Goal: Information Seeking & Learning: Learn about a topic

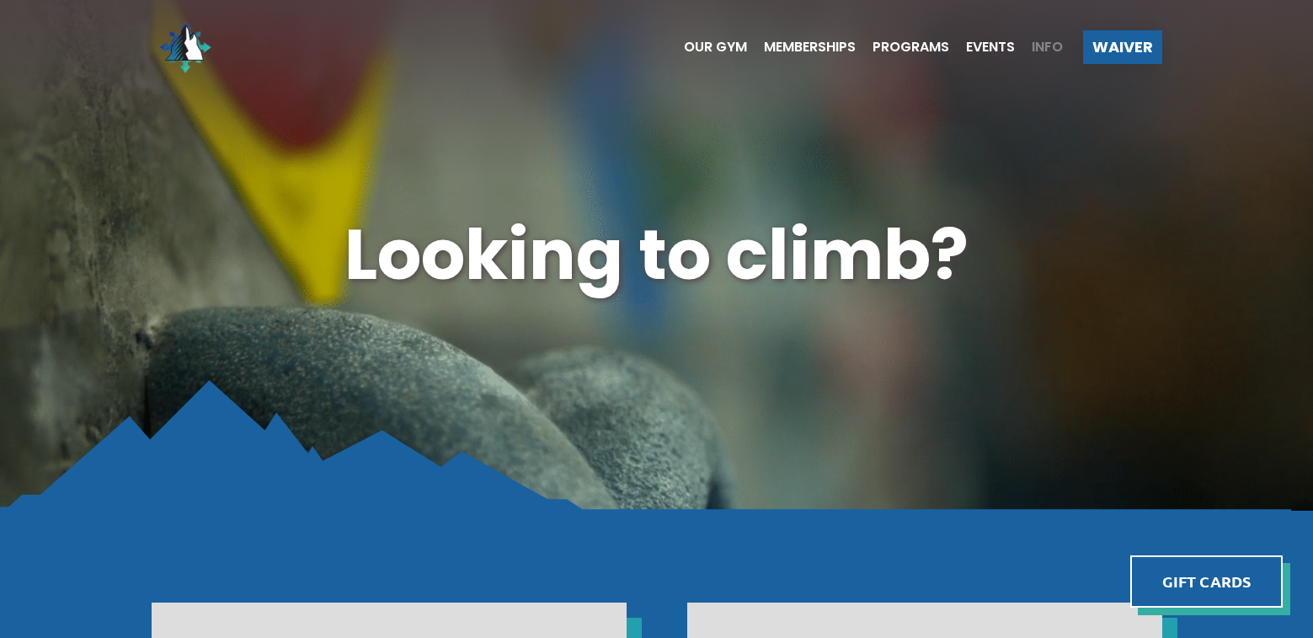
click at [1040, 45] on span "Info" at bounding box center [1047, 46] width 31 height 13
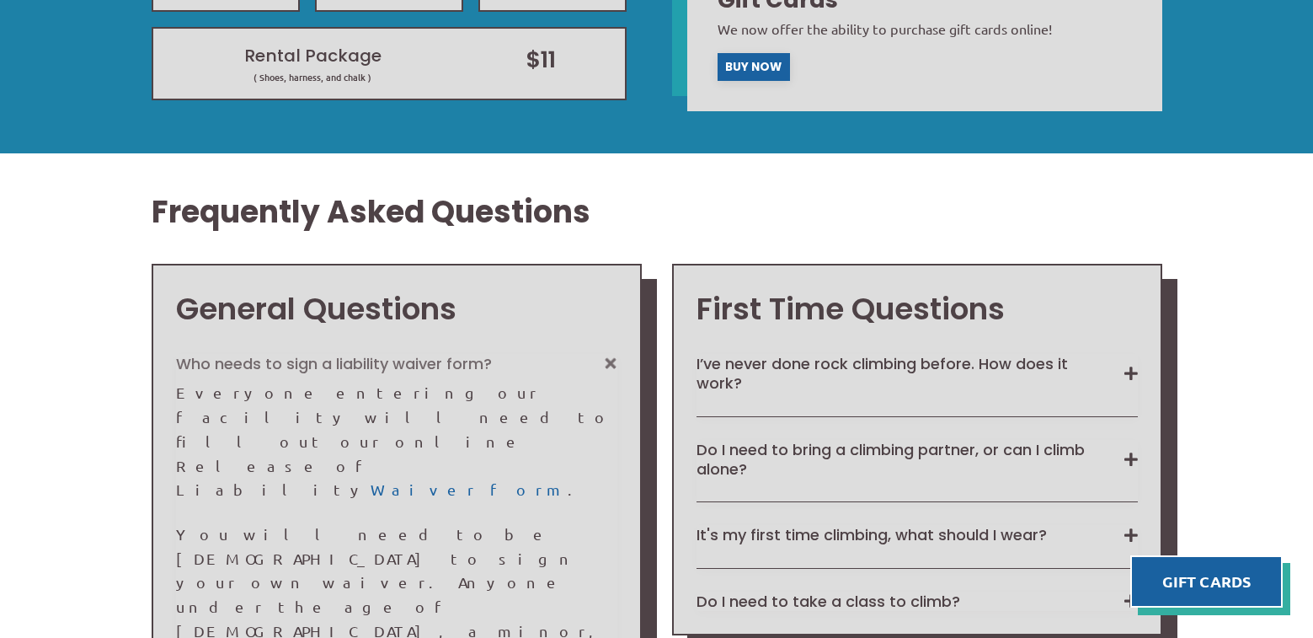
scroll to position [1179, 0]
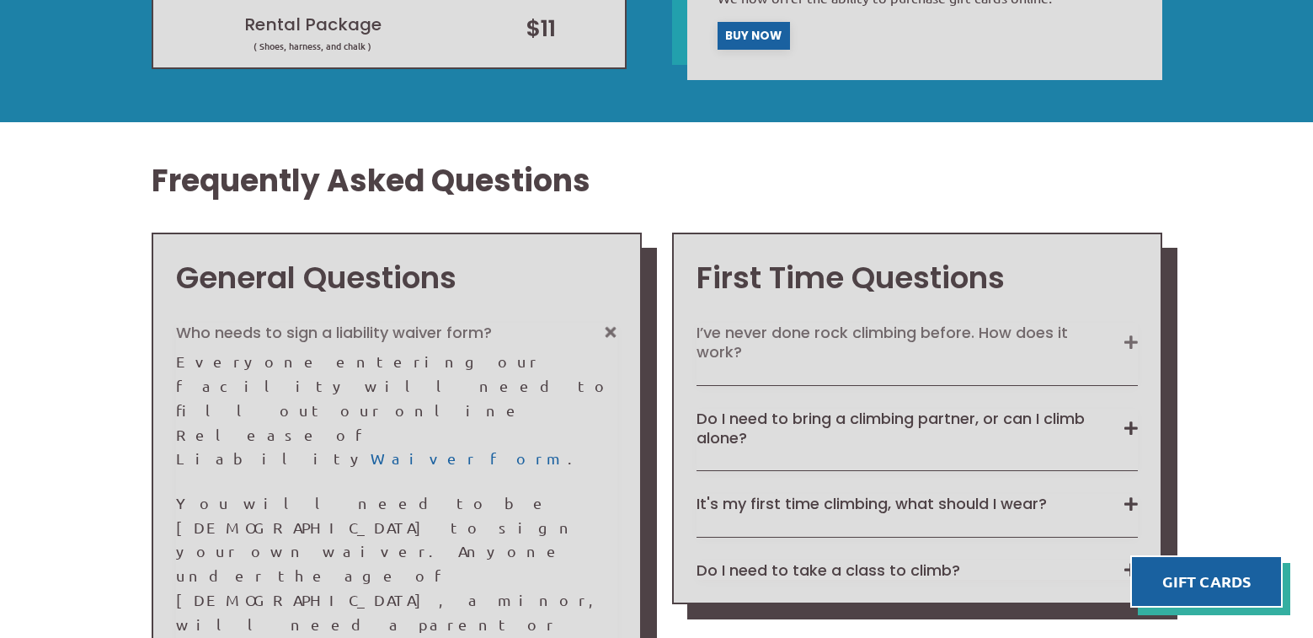
click at [1112, 344] on button "I’ve never done rock climbing before. How does it work?" at bounding box center [917, 343] width 441 height 40
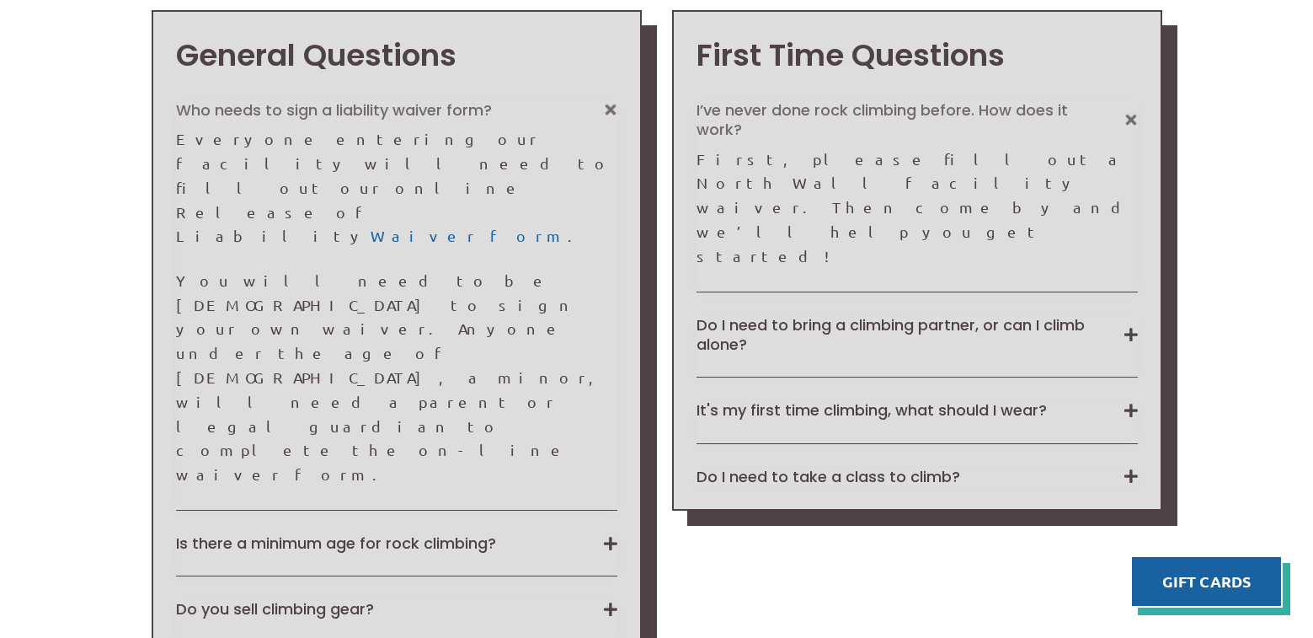
scroll to position [1432, 0]
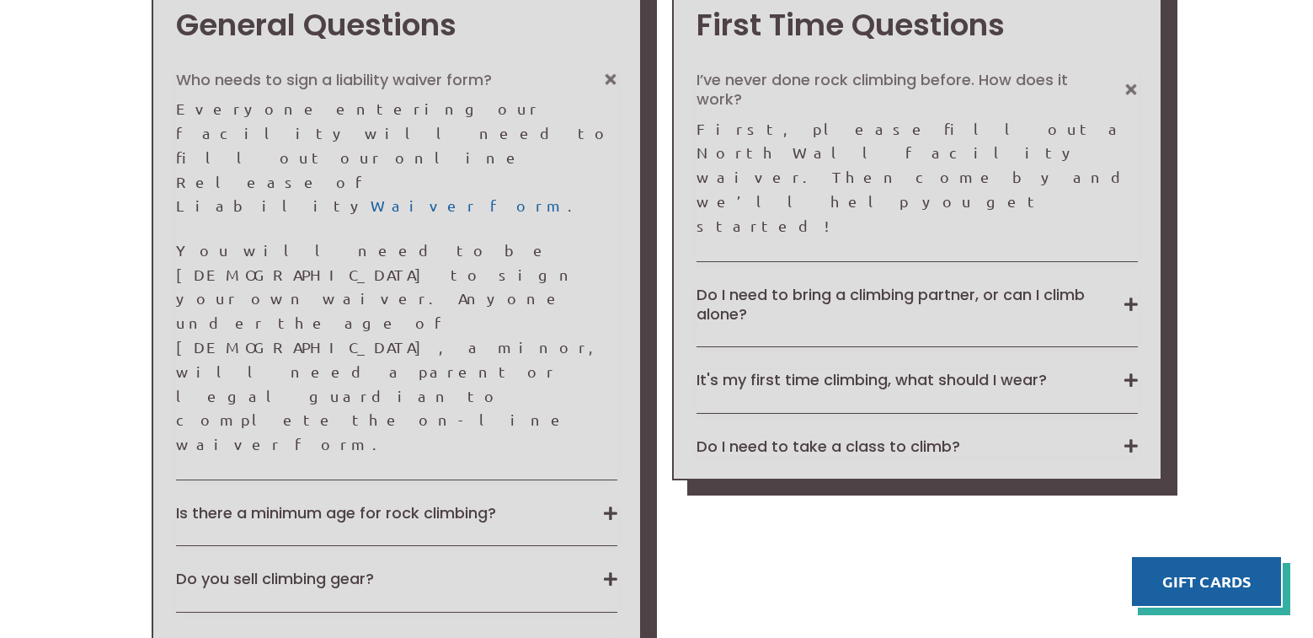
click at [619, 436] on div "General Questions Who needs to sign a liability waiver form? Everyone entering …" at bounding box center [397, 395] width 490 height 831
click at [616, 635] on button "Is a Day Pass good for a whole day?" at bounding box center [396, 644] width 441 height 19
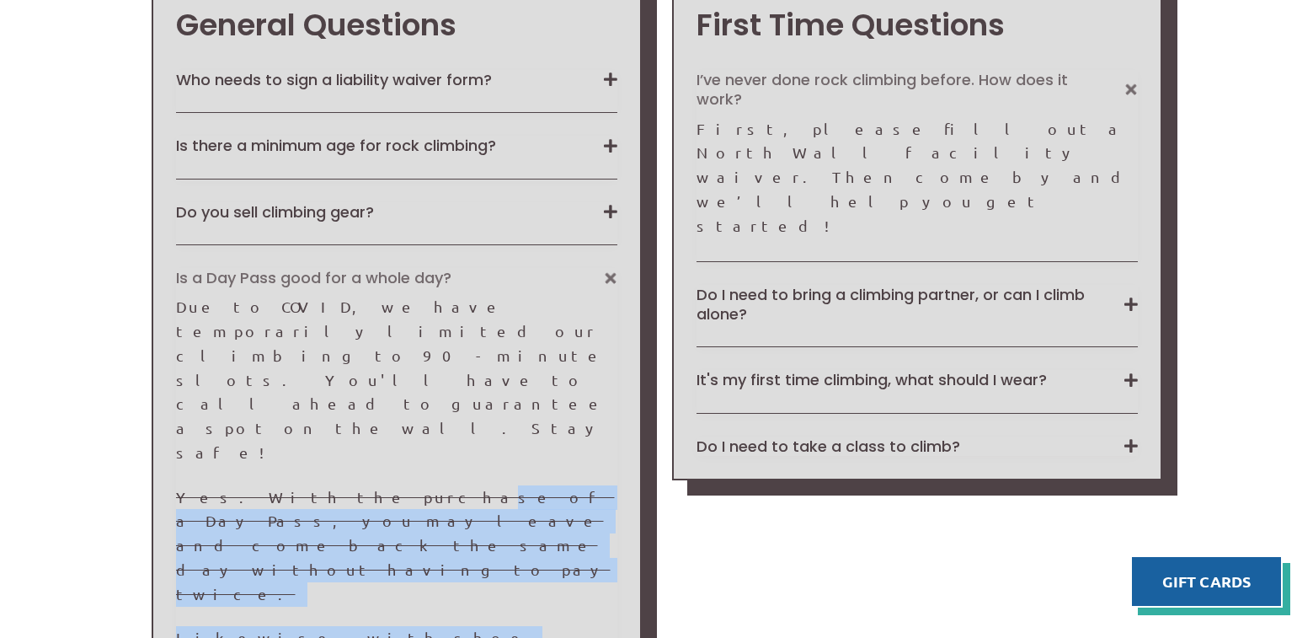
drag, startPoint x: 315, startPoint y: 400, endPoint x: 593, endPoint y: 516, distance: 301.0
click at [593, 516] on div "Due to COVID, we have temporarily limited our climbing to 90-minute slots. You'…" at bounding box center [396, 533] width 441 height 477
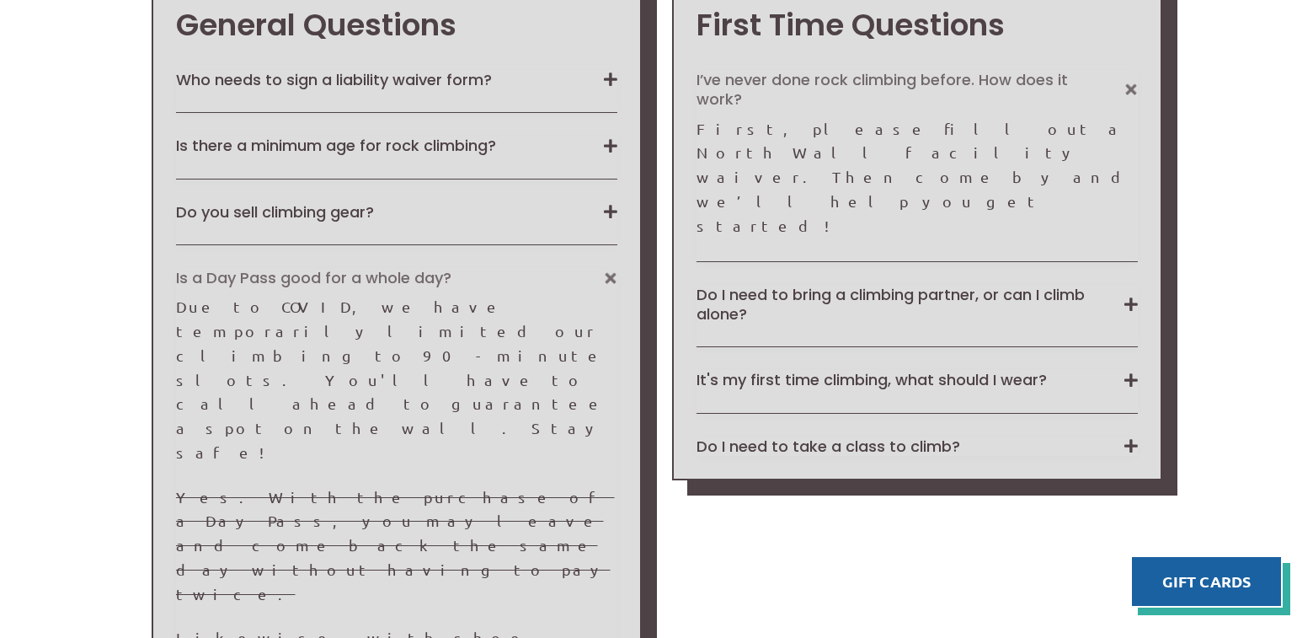
click at [311, 348] on p "Due to COVID, we have temporarily limited our climbing to 90-minute slots. You'…" at bounding box center [396, 380] width 441 height 170
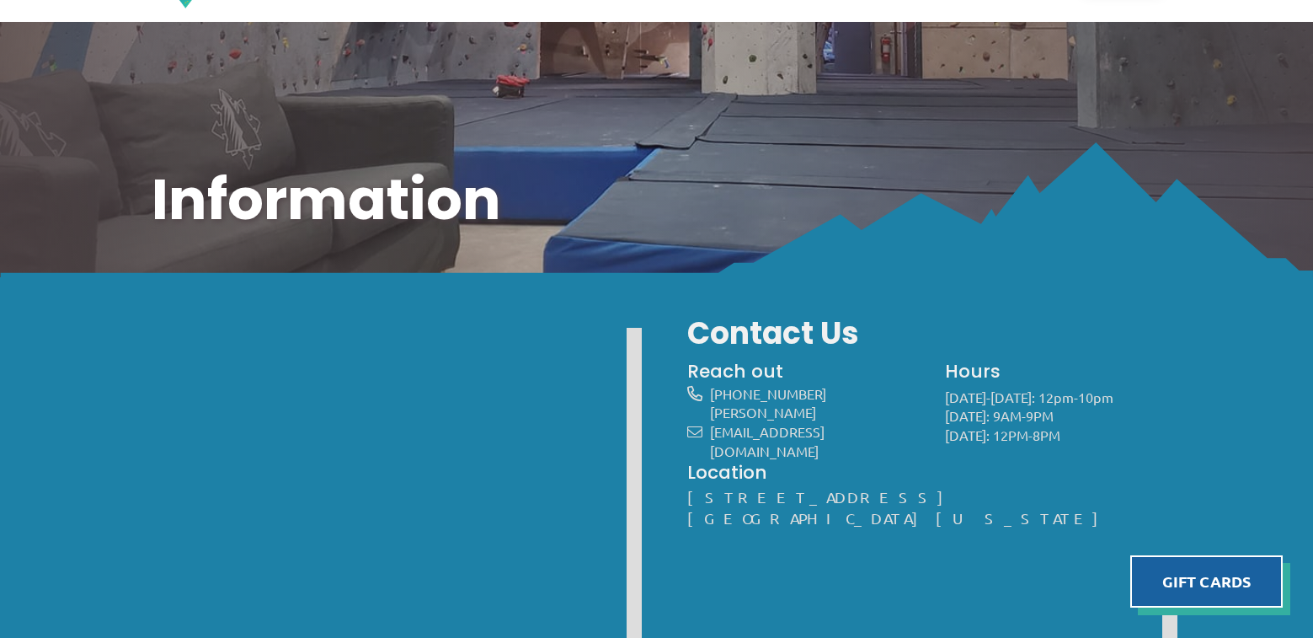
scroll to position [0, 0]
